Goal: Check status

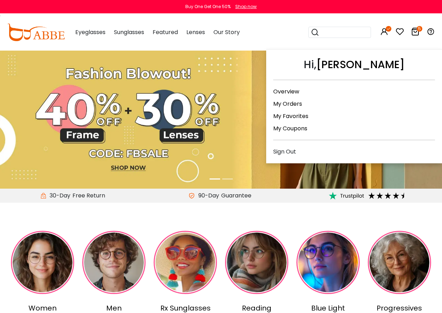
click at [387, 29] on icon at bounding box center [389, 29] width 6 height 6
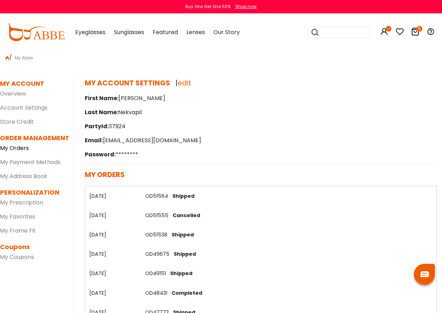
click at [17, 149] on link "My Orders" at bounding box center [14, 148] width 29 height 8
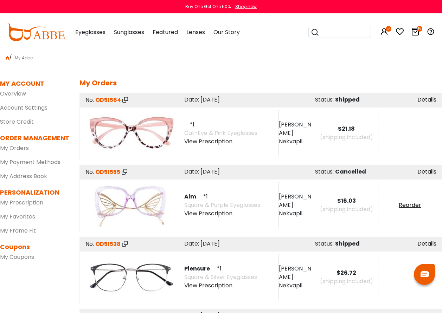
click at [203, 142] on div "View Prescription" at bounding box center [220, 141] width 73 height 8
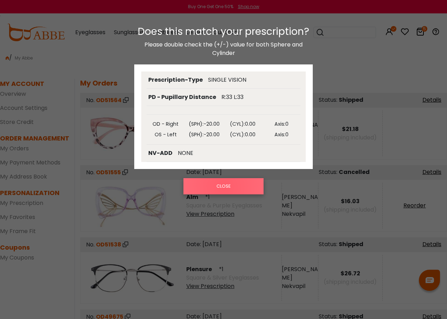
click at [224, 187] on button "CLOSE" at bounding box center [224, 186] width 81 height 16
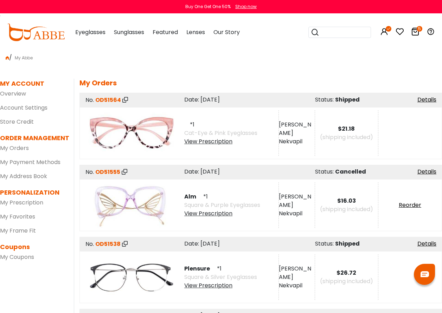
click at [202, 287] on div "View Prescription" at bounding box center [220, 286] width 73 height 8
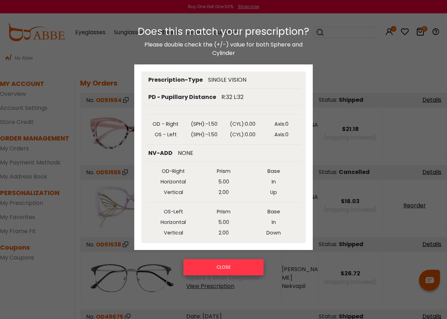
click at [219, 266] on button "CLOSE" at bounding box center [224, 267] width 81 height 16
